Goal: Information Seeking & Learning: Learn about a topic

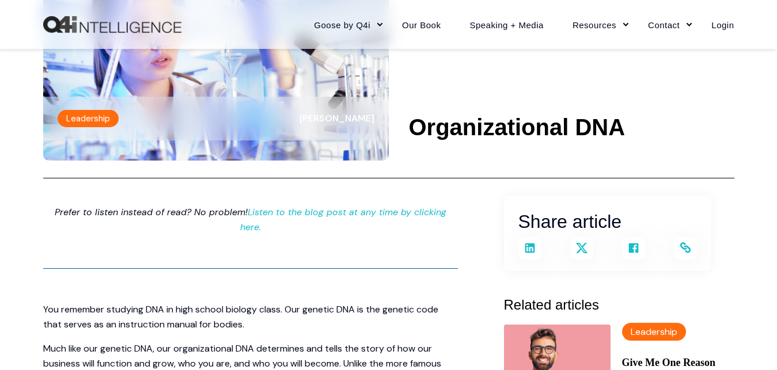
scroll to position [235, 0]
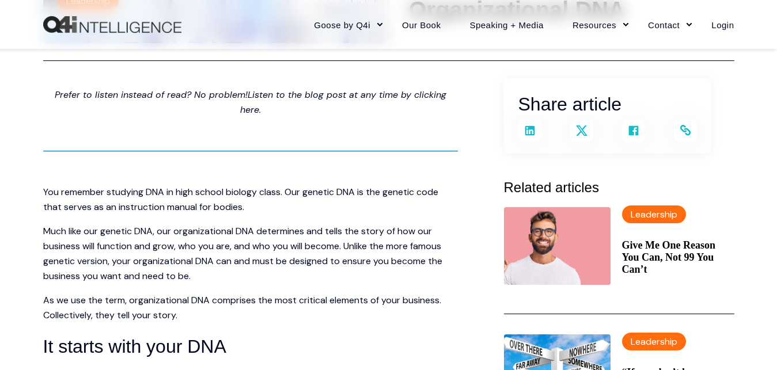
click at [378, 96] on link "Listen to the blog post at any time by clicking here." at bounding box center [343, 102] width 206 height 27
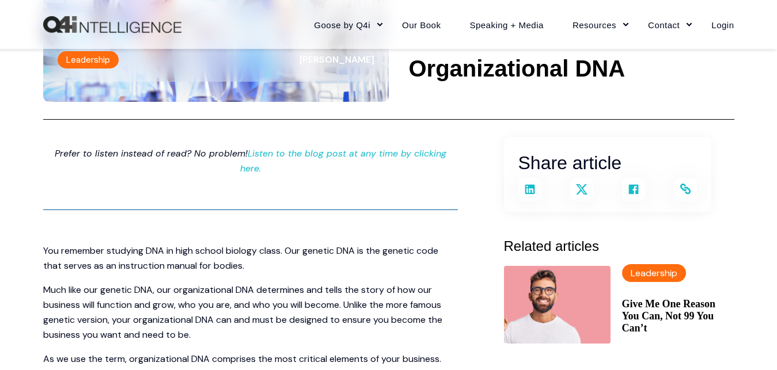
scroll to position [294, 0]
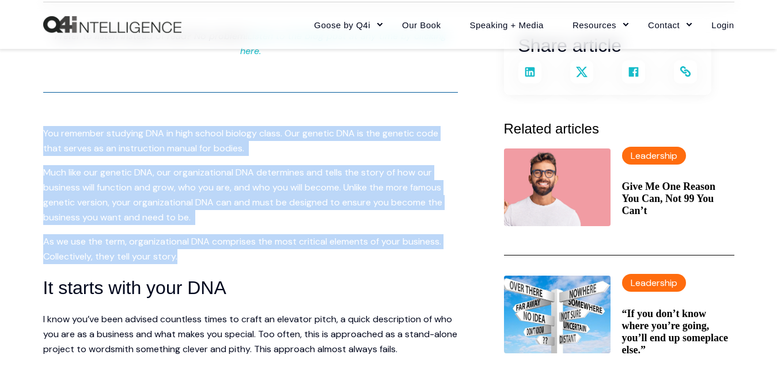
drag, startPoint x: 45, startPoint y: 118, endPoint x: 153, endPoint y: 188, distance: 128.7
copy span "You remember studying DNA in high school biology class. Our genetic DNA is the …"
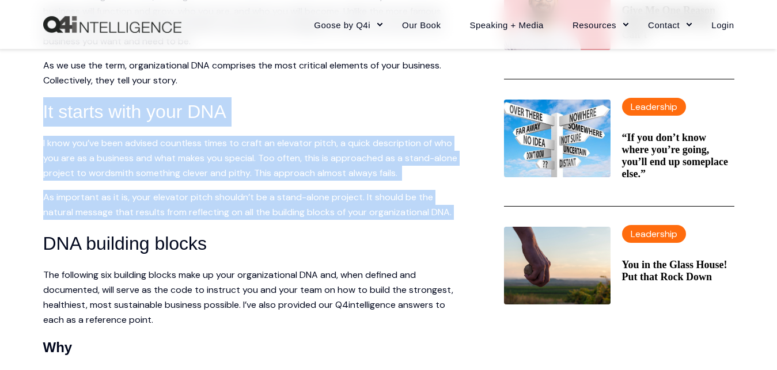
drag, startPoint x: 44, startPoint y: 92, endPoint x: 83, endPoint y: 208, distance: 123.3
click at [210, 136] on p "I know you’ve been advised countless times to craft an elevator pitch, a quick …" at bounding box center [250, 158] width 415 height 45
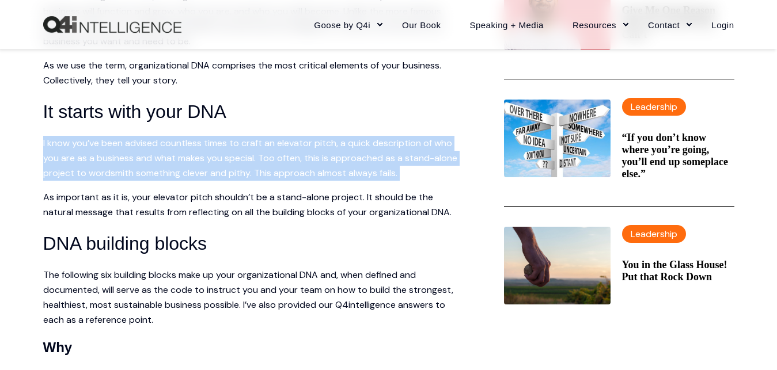
drag, startPoint x: 43, startPoint y: 126, endPoint x: 431, endPoint y: 159, distance: 390.1
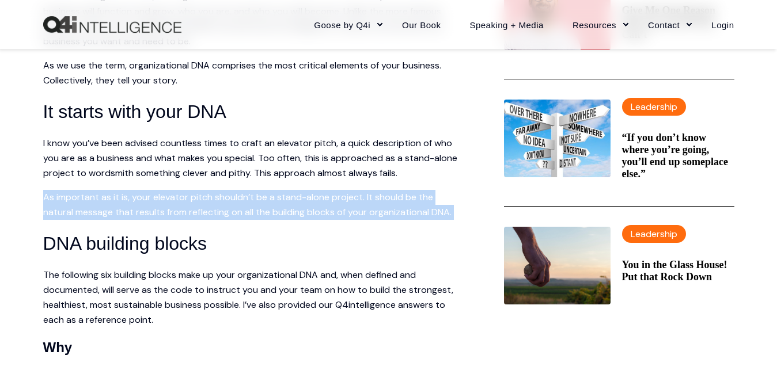
drag, startPoint x: 45, startPoint y: 184, endPoint x: 73, endPoint y: 207, distance: 36.3
click at [73, 207] on p "As important as it is, your elevator pitch shouldn’t be a stand-alone project. …" at bounding box center [250, 205] width 415 height 30
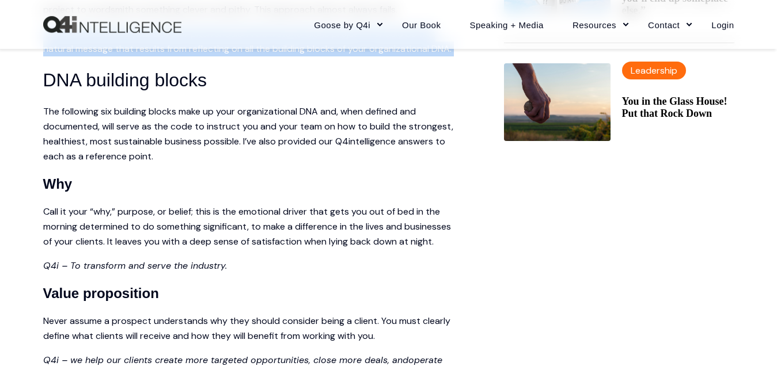
scroll to position [646, 0]
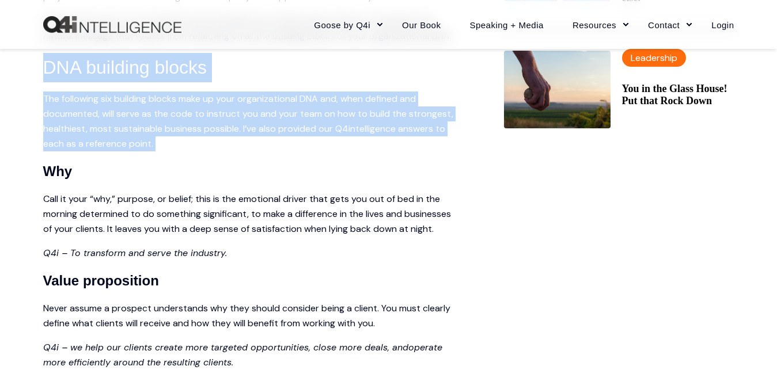
drag, startPoint x: 47, startPoint y: 66, endPoint x: 160, endPoint y: 149, distance: 140.1
copy span "DNA building blocks The following six building blocks make up your organization…"
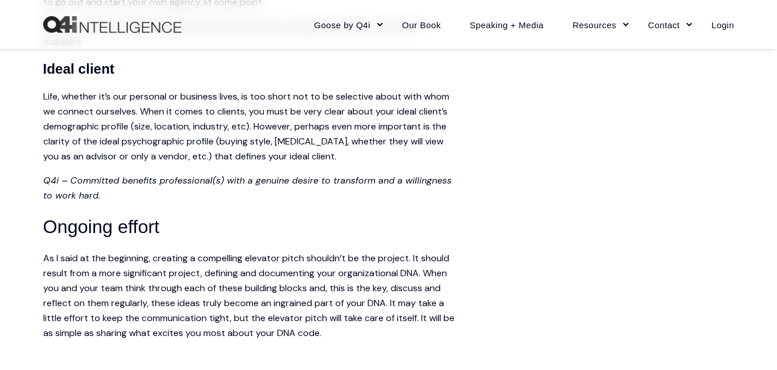
scroll to position [1527, 0]
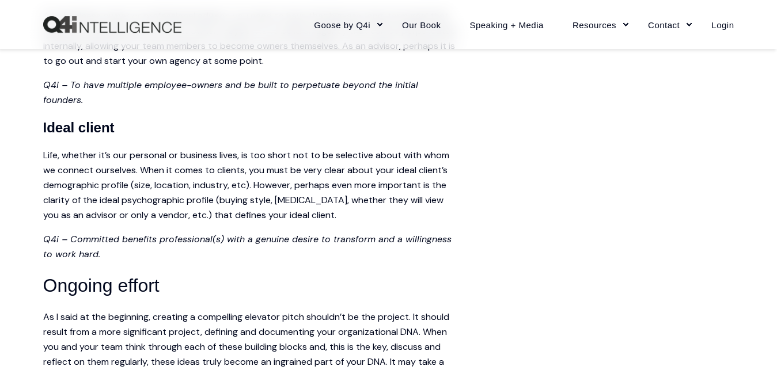
click at [55, 117] on h4 "Ideal client" at bounding box center [250, 128] width 415 height 22
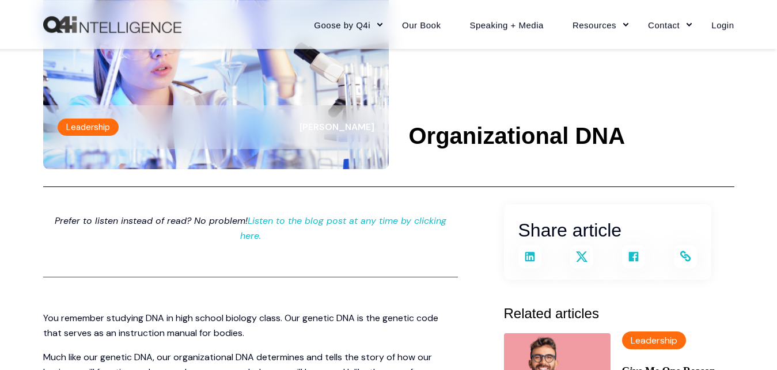
scroll to position [117, 0]
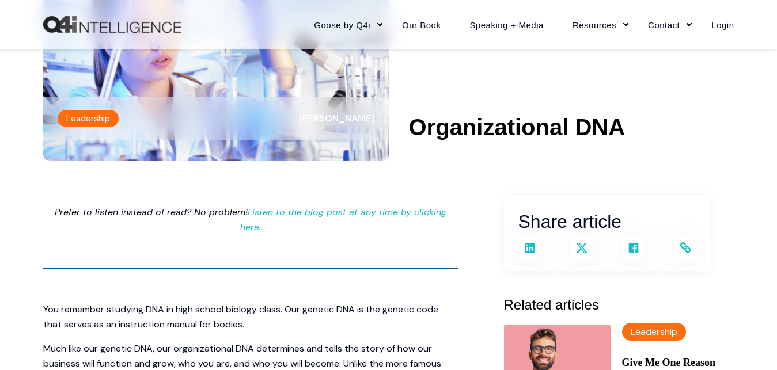
scroll to position [117, 0]
